Goal: Task Accomplishment & Management: Manage account settings

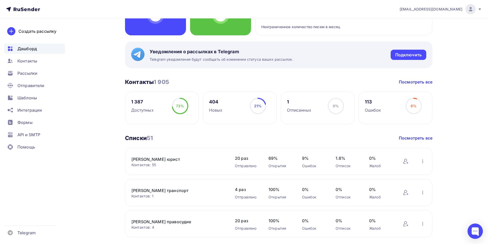
scroll to position [77, 0]
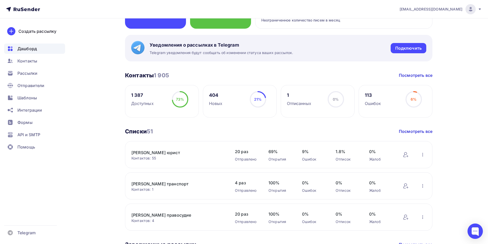
click at [300, 103] on div "Отписанных" at bounding box center [299, 103] width 24 height 6
click at [322, 102] on div "1 Отписанных 0% 0%" at bounding box center [318, 101] width 74 height 33
click at [407, 74] on link "Посмотреть все" at bounding box center [415, 75] width 34 height 6
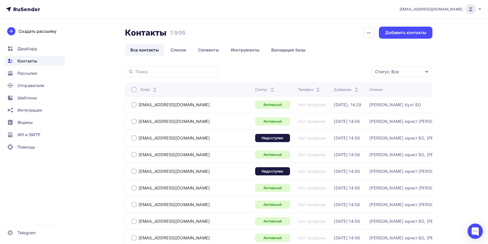
click at [426, 70] on icon "button" at bounding box center [426, 72] width 4 height 4
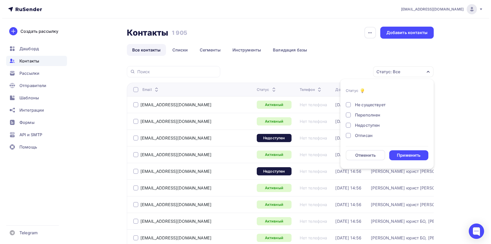
scroll to position [26, 0]
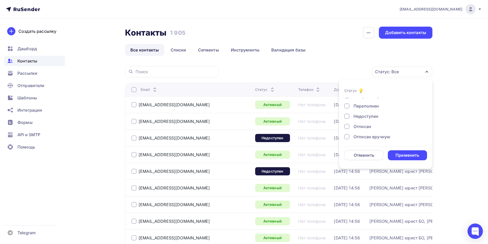
click at [348, 127] on div at bounding box center [346, 126] width 5 height 5
click at [398, 155] on div "Применить" at bounding box center [407, 155] width 24 height 6
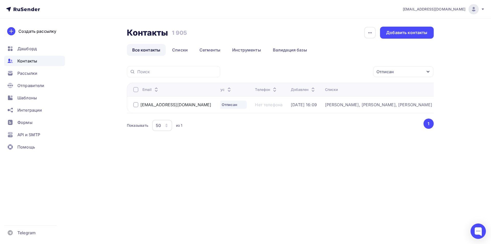
scroll to position [0, 0]
drag, startPoint x: 180, startPoint y: 106, endPoint x: 141, endPoint y: 108, distance: 38.9
click at [141, 108] on div "[EMAIL_ADDRESS][DOMAIN_NAME]" at bounding box center [175, 105] width 85 height 8
copy div "[EMAIL_ADDRESS][DOMAIN_NAME]"
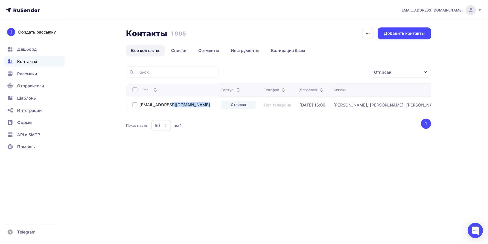
scroll to position [0, 10]
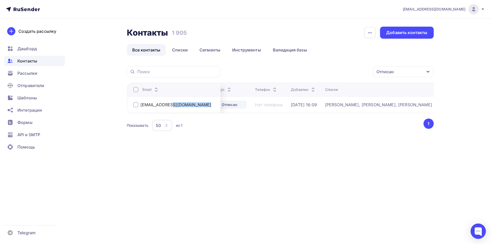
click at [356, 104] on div "Якунина бухг, Якунина кадры, Якунина юрист, Стажер бухг, Стажер кадры, Стажер ю…" at bounding box center [389, 104] width 128 height 5
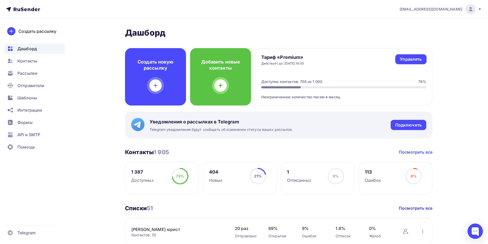
click at [410, 153] on link "Посмотреть все" at bounding box center [415, 152] width 34 height 6
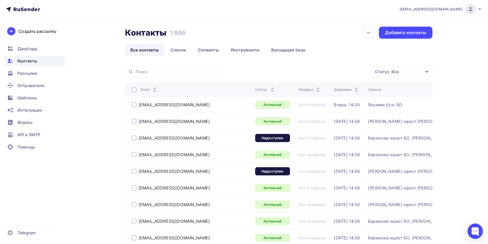
click at [27, 60] on span "Контакты" at bounding box center [27, 61] width 20 height 6
click at [179, 49] on link "Списки" at bounding box center [178, 50] width 26 height 12
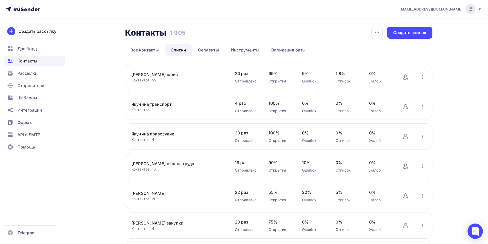
click at [147, 74] on link "[PERSON_NAME] юрист" at bounding box center [174, 74] width 87 height 6
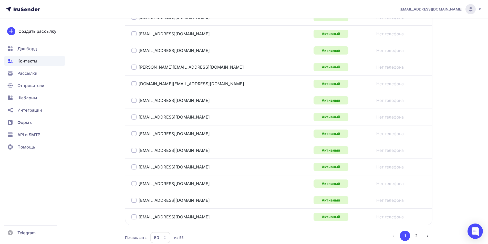
scroll to position [793, 0]
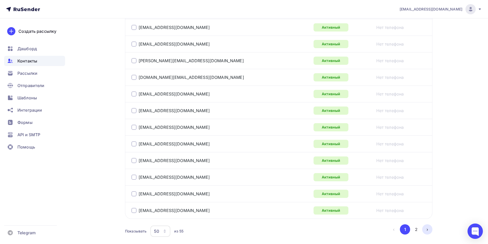
click at [427, 230] on button "›" at bounding box center [427, 229] width 10 height 10
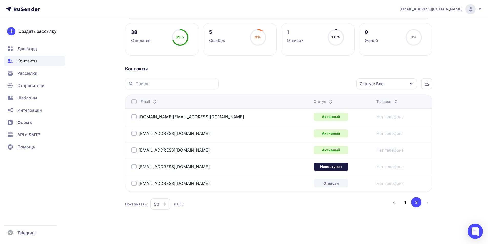
scroll to position [72, 0]
click at [135, 183] on div at bounding box center [133, 183] width 5 height 5
click at [346, 84] on icon "button" at bounding box center [345, 83] width 2 height 1
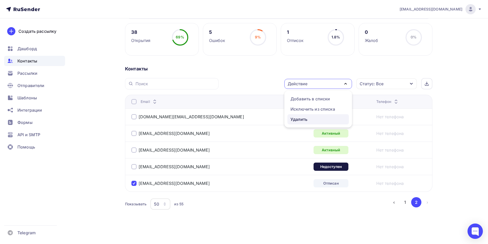
click at [316, 118] on div "Удалить" at bounding box center [317, 119] width 55 height 6
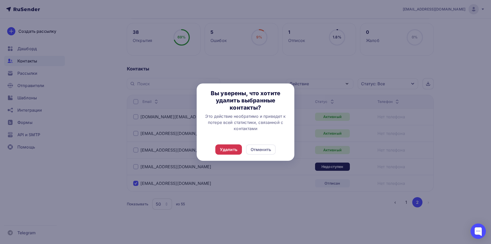
click at [231, 148] on div "Удалить" at bounding box center [228, 149] width 17 height 6
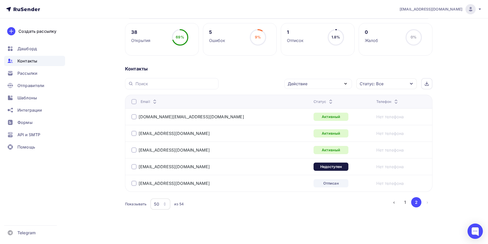
click at [25, 60] on span "Контакты" at bounding box center [27, 61] width 20 height 6
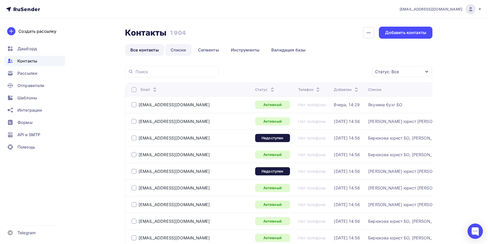
click at [180, 50] on link "Списки" at bounding box center [178, 50] width 26 height 12
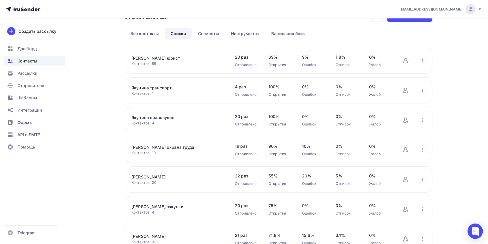
scroll to position [26, 0]
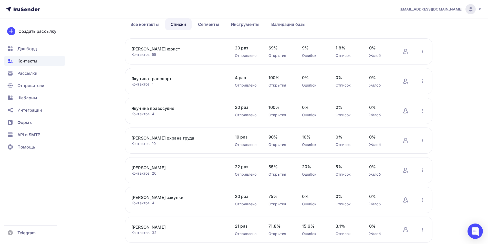
click at [157, 167] on link "[PERSON_NAME]" at bounding box center [174, 168] width 87 height 6
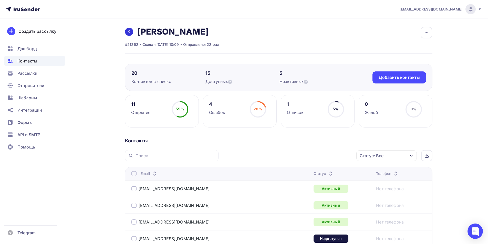
click at [130, 31] on icon at bounding box center [129, 32] width 4 height 4
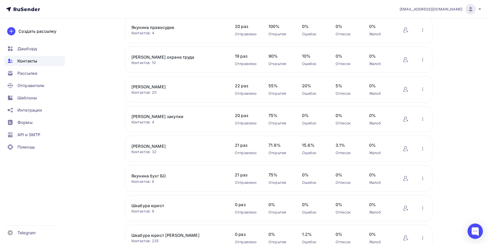
scroll to position [128, 0]
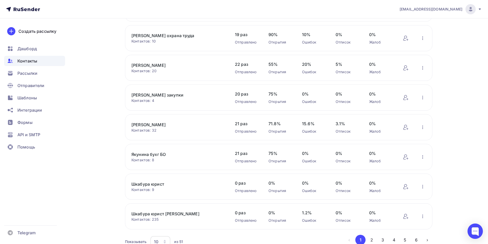
click at [156, 125] on link "[PERSON_NAME]" at bounding box center [174, 125] width 87 height 6
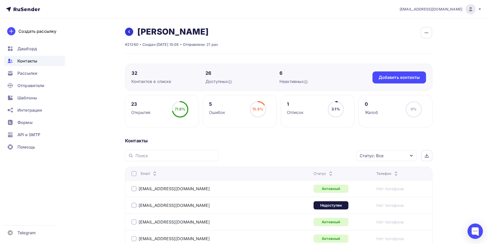
click at [129, 31] on icon at bounding box center [129, 31] width 2 height 3
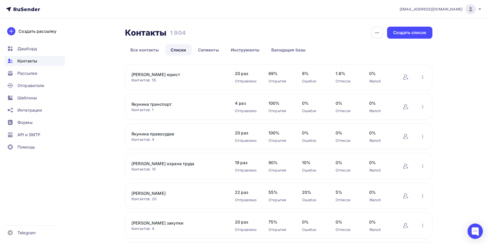
click at [144, 75] on link "[PERSON_NAME] юрист" at bounding box center [174, 74] width 87 height 6
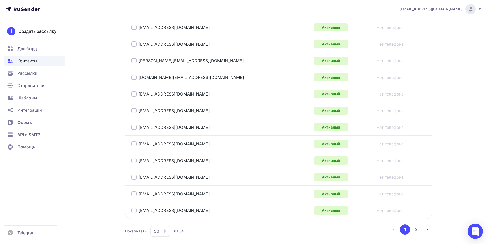
scroll to position [821, 0]
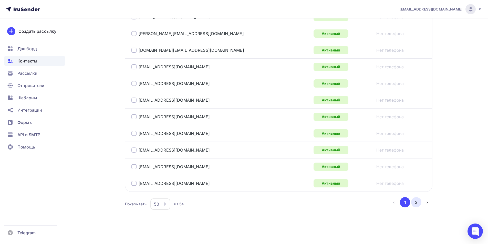
click at [417, 202] on button "2" at bounding box center [416, 202] width 10 height 10
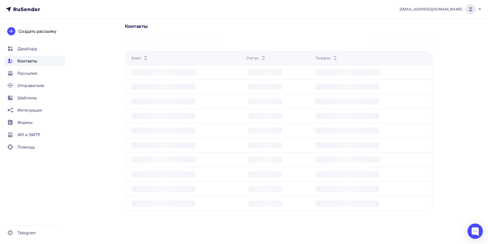
scroll to position [55, 0]
